Goal: Task Accomplishment & Management: Manage account settings

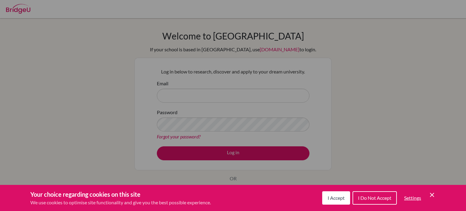
scroll to position [45, 0]
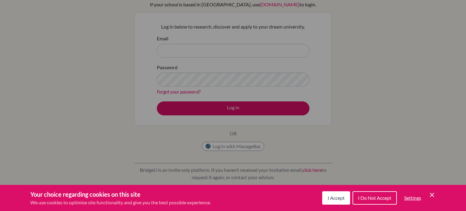
click at [338, 192] on button "I Accept" at bounding box center [336, 197] width 28 height 13
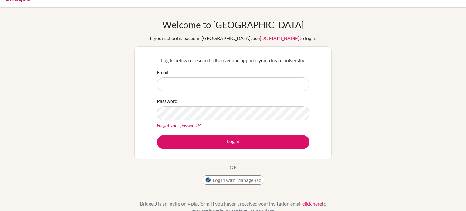
scroll to position [0, 0]
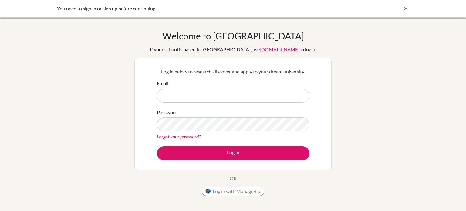
click at [181, 137] on link "Forgot your password?" at bounding box center [179, 136] width 44 height 6
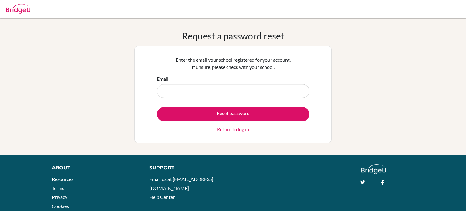
click at [206, 99] on form "Email Reset password Return to log in" at bounding box center [233, 104] width 153 height 58
click at [200, 93] on input "Email" at bounding box center [233, 91] width 153 height 14
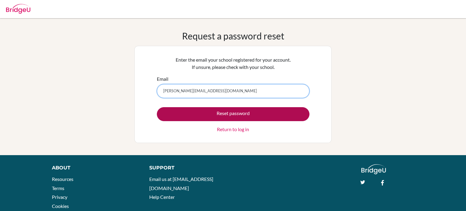
type input "[PERSON_NAME][EMAIL_ADDRESS][DOMAIN_NAME]"
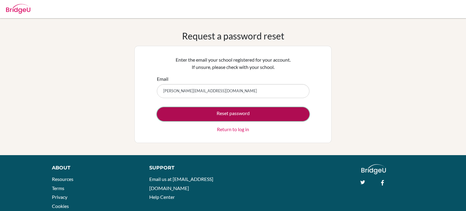
click at [236, 115] on button "Reset password" at bounding box center [233, 114] width 153 height 14
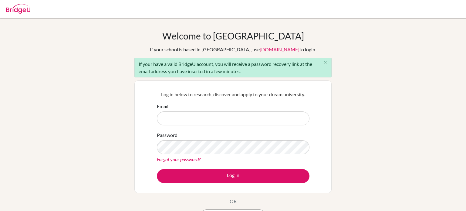
click at [193, 119] on input "Email" at bounding box center [233, 118] width 153 height 14
type input "mohammed.ala@summitschool.ae"
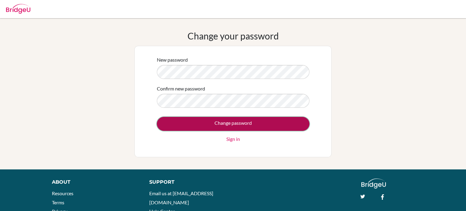
click at [279, 125] on input "Change password" at bounding box center [233, 124] width 153 height 14
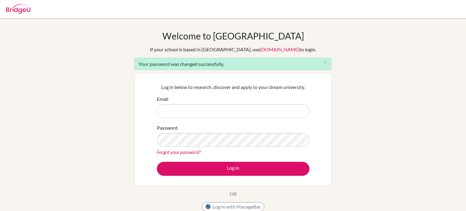
click at [169, 112] on input "Email" at bounding box center [233, 111] width 153 height 14
type input "[PERSON_NAME][EMAIL_ADDRESS][DOMAIN_NAME]"
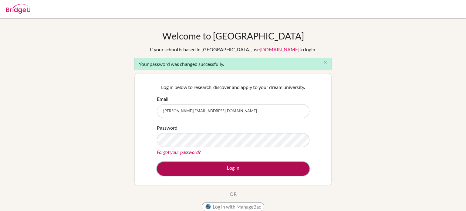
click at [208, 174] on button "Log in" at bounding box center [233, 169] width 153 height 14
